Goal: Task Accomplishment & Management: Manage account settings

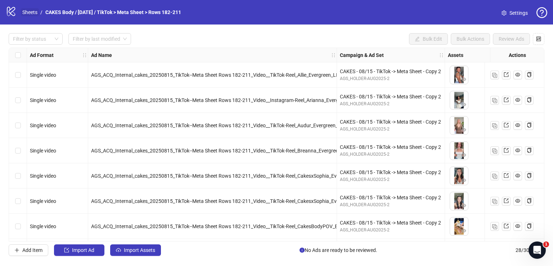
click at [30, 10] on link "Sheets" at bounding box center [30, 12] width 18 height 8
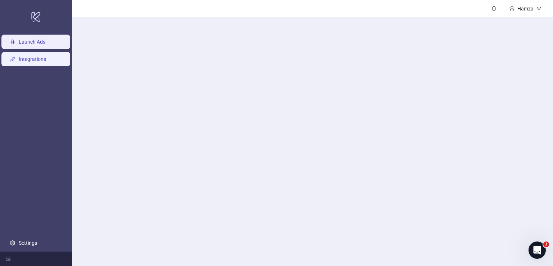
click at [34, 59] on link "Integrations" at bounding box center [32, 59] width 27 height 6
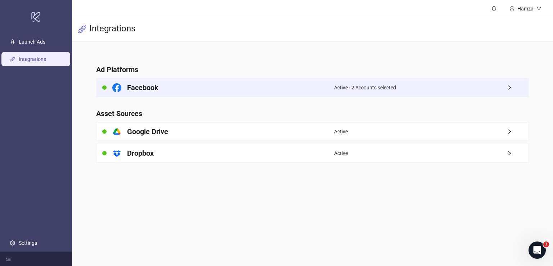
click at [322, 84] on div "Facebook" at bounding box center [215, 87] width 238 height 18
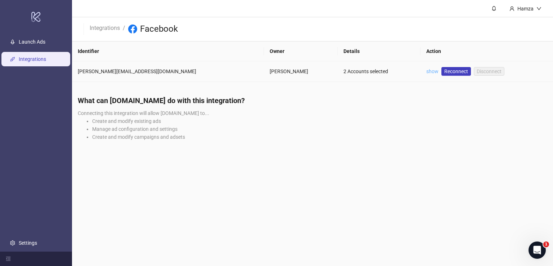
click at [426, 69] on link "show" at bounding box center [432, 71] width 12 height 6
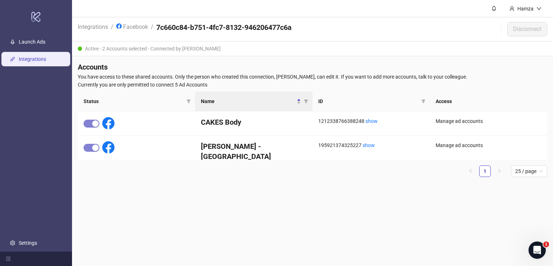
click at [161, 47] on div "Active - 2 Accounts selected - Connected by [PERSON_NAME]" at bounding box center [312, 48] width 481 height 15
click at [229, 47] on div "Active - 2 Accounts selected - Connected by [PERSON_NAME]" at bounding box center [312, 48] width 481 height 15
click at [149, 102] on span "Status" at bounding box center [134, 101] width 100 height 8
click at [292, 97] on span "Name" at bounding box center [248, 101] width 94 height 8
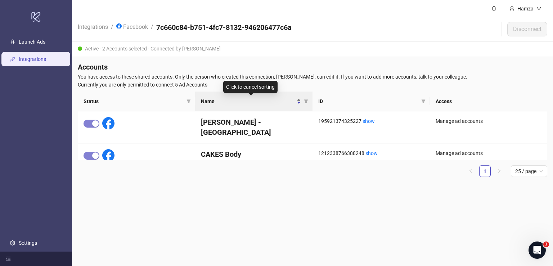
click at [268, 98] on span "Name" at bounding box center [248, 101] width 94 height 8
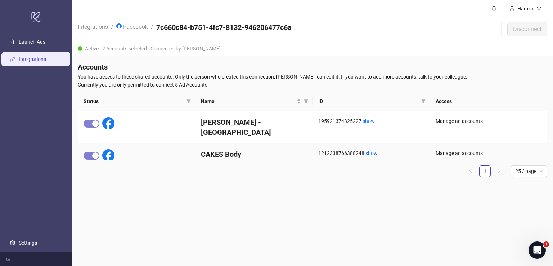
click at [469, 149] on div "Manage ad accounts" at bounding box center [489, 153] width 106 height 8
click at [125, 99] on span "Status" at bounding box center [134, 101] width 100 height 8
click at [98, 103] on span "Status" at bounding box center [134, 101] width 100 height 8
click at [184, 103] on div "Status" at bounding box center [137, 101] width 106 height 8
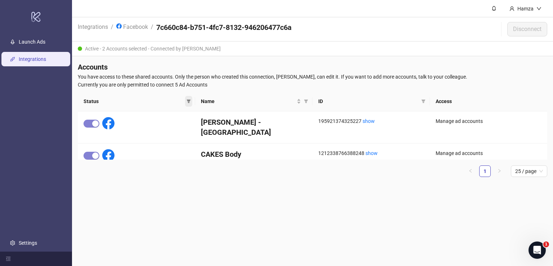
click at [191, 99] on span at bounding box center [188, 101] width 7 height 11
click at [173, 125] on span "Inactive" at bounding box center [169, 126] width 23 height 8
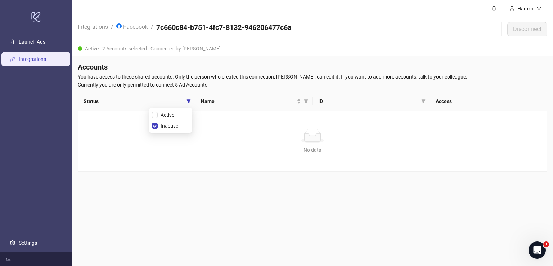
click at [202, 66] on h4 "Accounts" at bounding box center [312, 67] width 469 height 10
click at [190, 100] on icon "filter" at bounding box center [189, 101] width 4 height 4
click at [174, 111] on span "Active" at bounding box center [167, 115] width 19 height 8
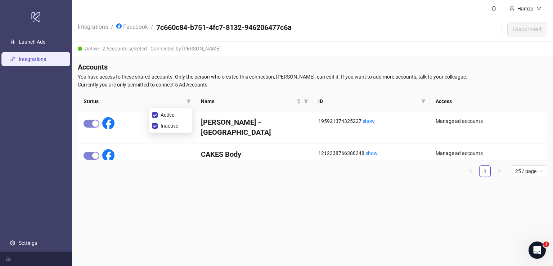
click at [169, 94] on th "Status" at bounding box center [136, 101] width 117 height 20
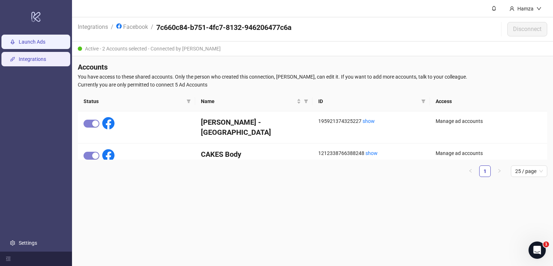
click at [29, 39] on link "Launch Ads" at bounding box center [32, 42] width 27 height 6
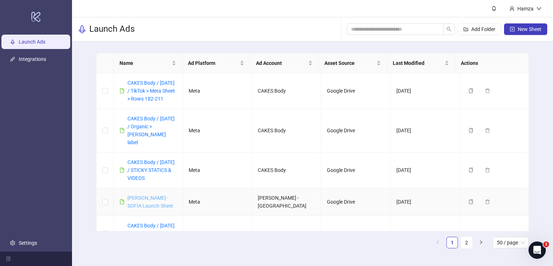
click at [136, 199] on link "[PERSON_NAME] - SOFIA Launch Sheet" at bounding box center [150, 202] width 46 height 14
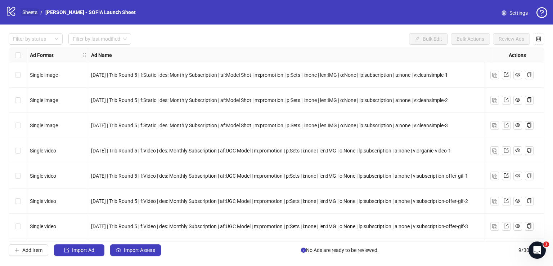
click at [33, 12] on link "Sheets" at bounding box center [30, 12] width 18 height 8
